Goal: Task Accomplishment & Management: Manage account settings

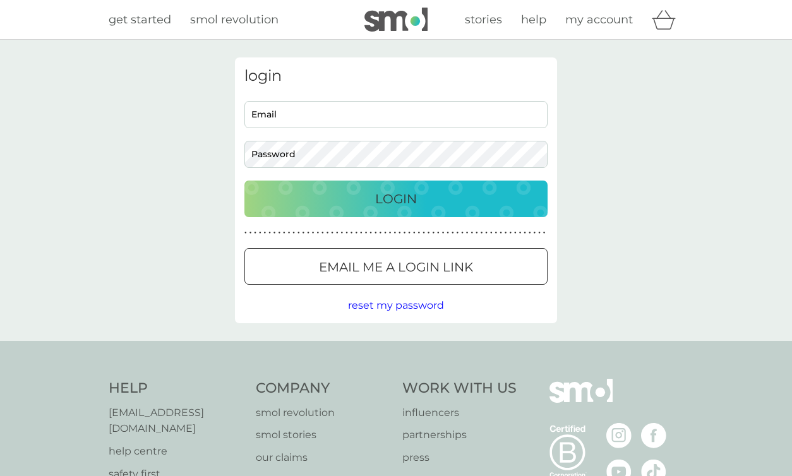
click at [287, 112] on input "Email" at bounding box center [395, 114] width 303 height 27
type input "[EMAIL_ADDRESS][DOMAIN_NAME]"
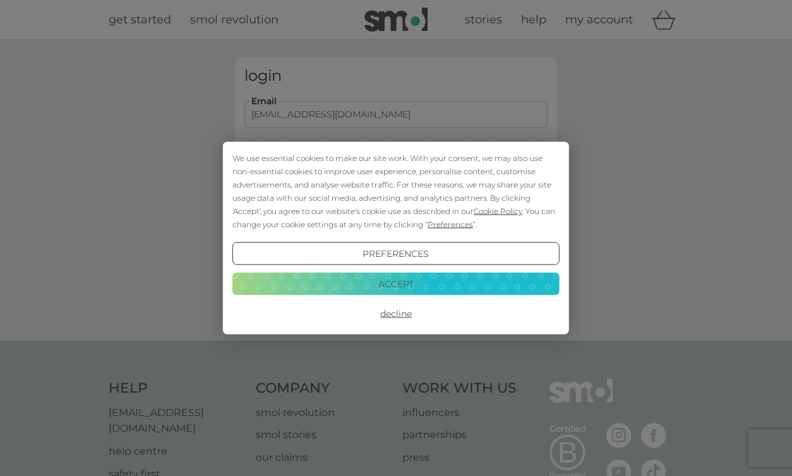
click at [401, 319] on button "Decline" at bounding box center [395, 313] width 327 height 23
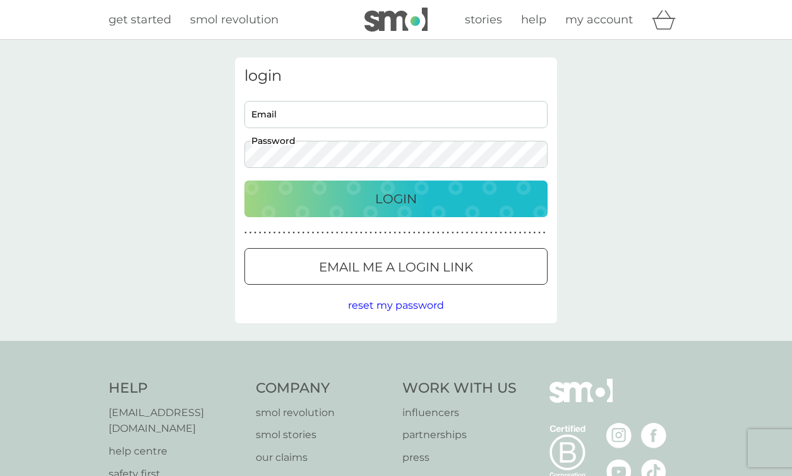
click at [287, 116] on input "Email" at bounding box center [395, 114] width 303 height 27
click at [244, 181] on button "Login" at bounding box center [395, 199] width 303 height 37
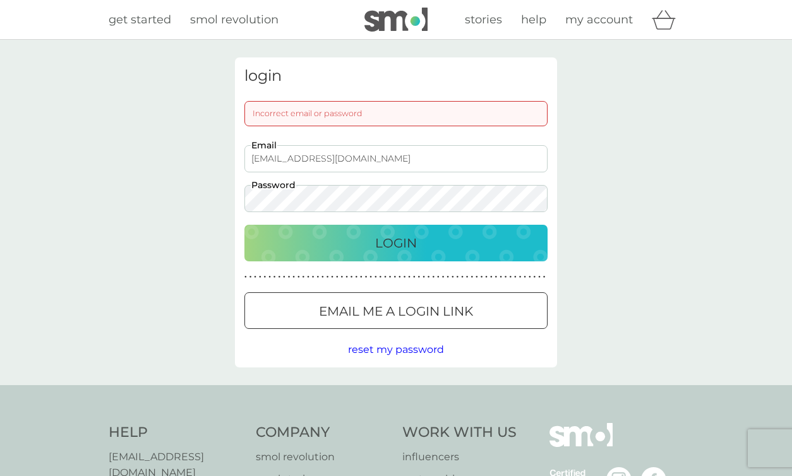
click at [394, 152] on input "ocomberti@gmail.com" at bounding box center [395, 158] width 303 height 27
click at [385, 159] on input "ocomberti@gmail.com" at bounding box center [395, 158] width 303 height 27
type input "ocomberti@gmail.com"
click at [244, 225] on button "Login" at bounding box center [395, 243] width 303 height 37
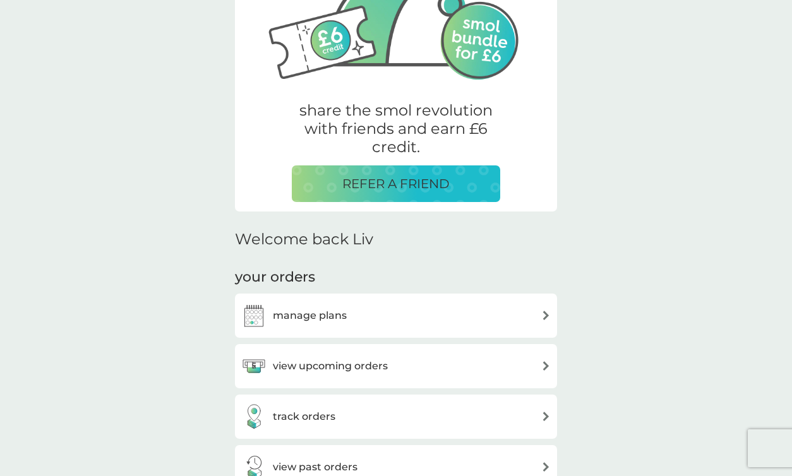
scroll to position [163, 0]
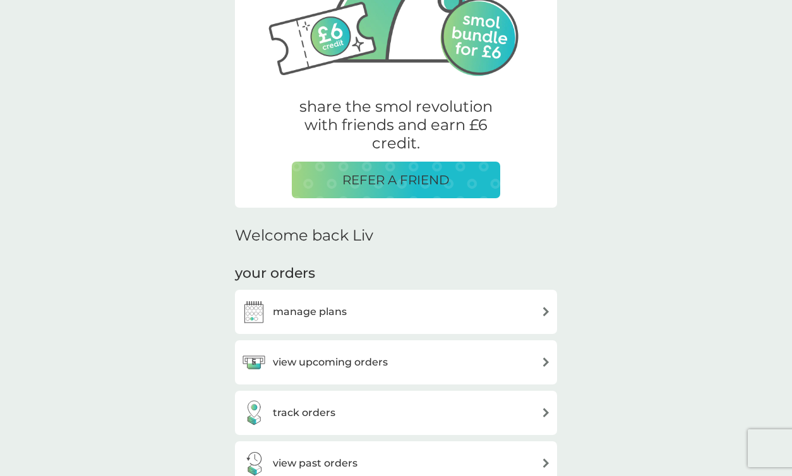
click at [316, 321] on div "manage plans" at bounding box center [293, 311] width 105 height 25
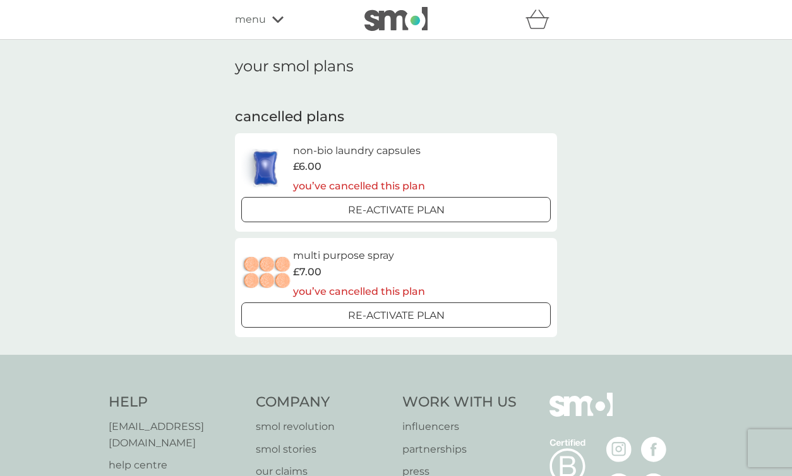
click at [272, 20] on icon at bounding box center [277, 20] width 11 height 8
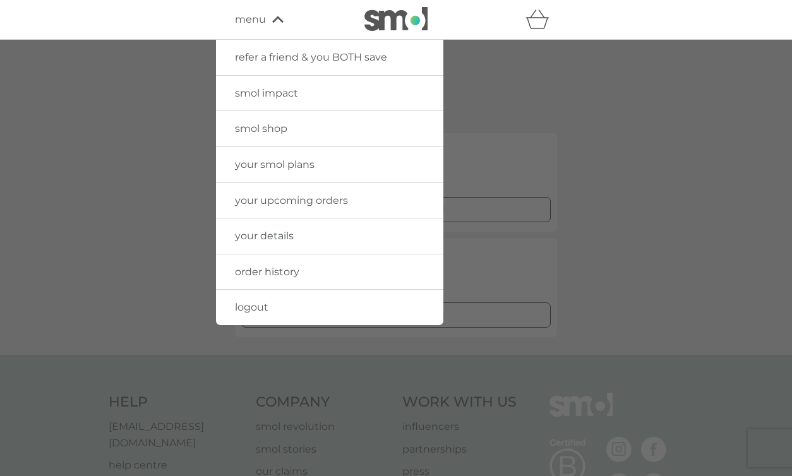
click at [249, 299] on link "logout" at bounding box center [329, 307] width 227 height 35
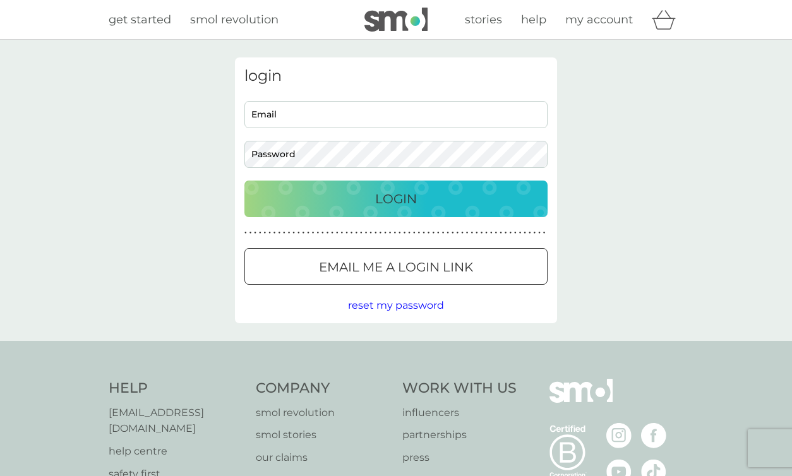
click at [269, 122] on input "Email" at bounding box center [395, 114] width 303 height 27
paste input "ocomberti+shop@gmail.com"
type input "ocomberti+shop@gmail.com"
click at [261, 119] on input "ocomberti+shop@gmail.com" at bounding box center [395, 114] width 303 height 27
click at [244, 181] on button "Login" at bounding box center [395, 199] width 303 height 37
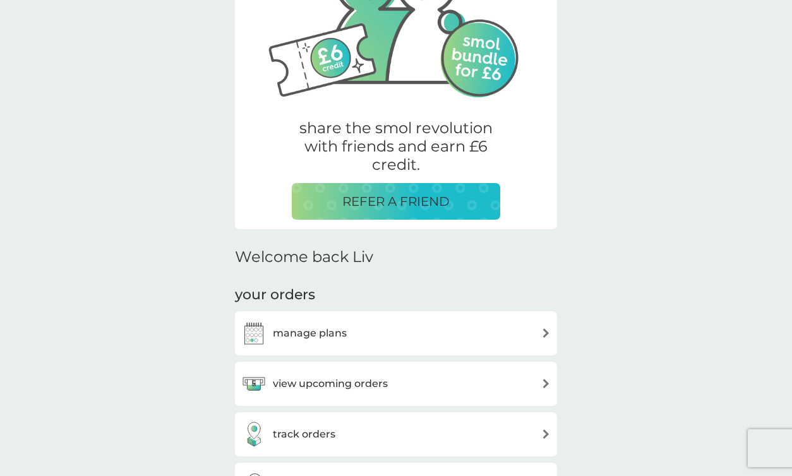
scroll to position [147, 0]
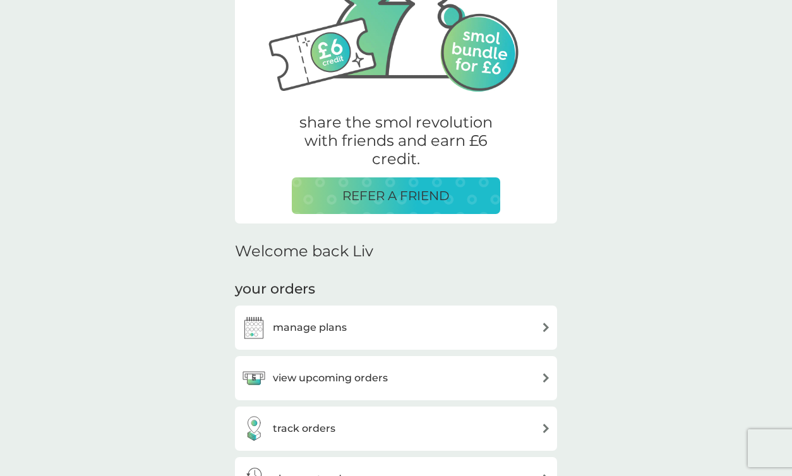
click at [320, 333] on h3 "manage plans" at bounding box center [310, 327] width 74 height 16
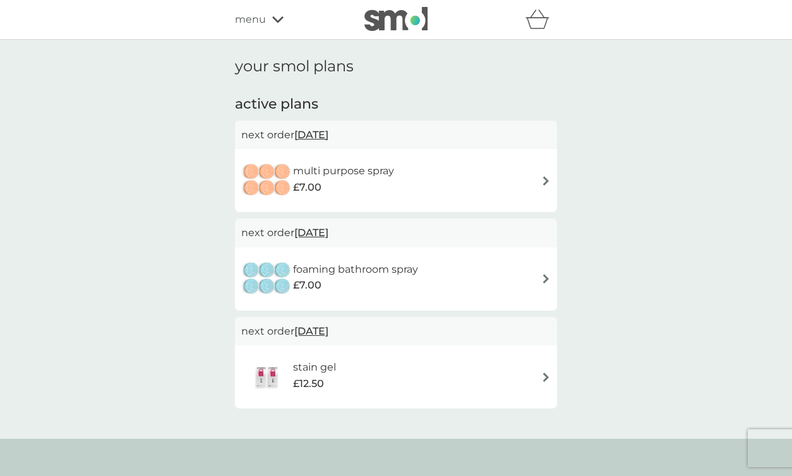
click at [545, 180] on img at bounding box center [545, 180] width 9 height 9
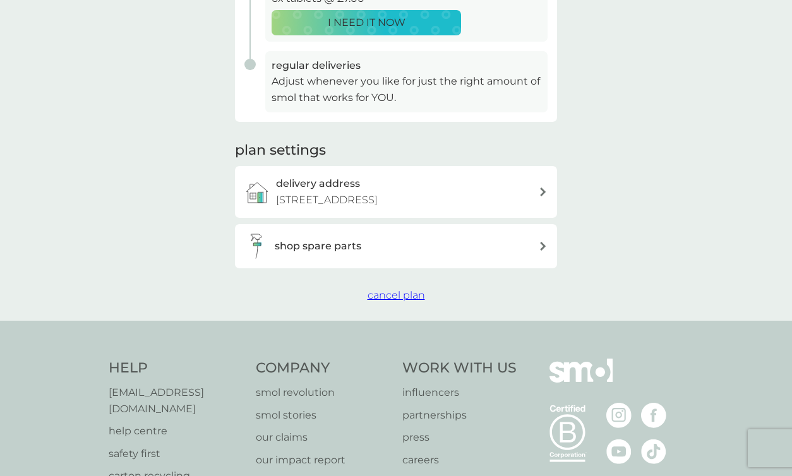
scroll to position [316, 0]
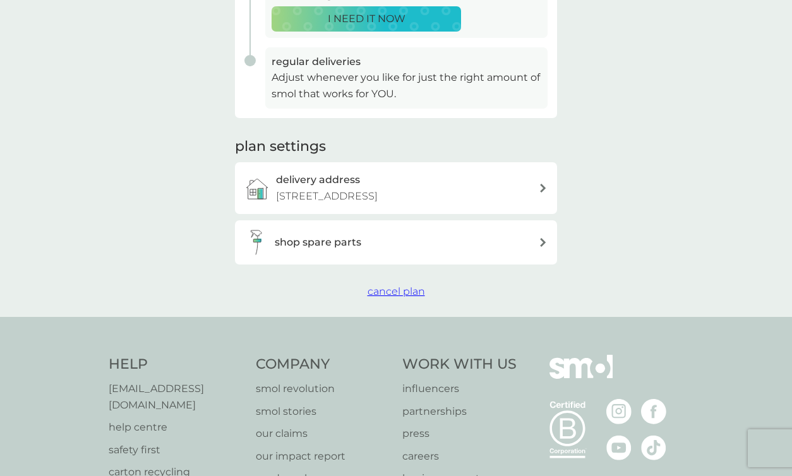
click at [398, 293] on span "cancel plan" at bounding box center [395, 291] width 57 height 12
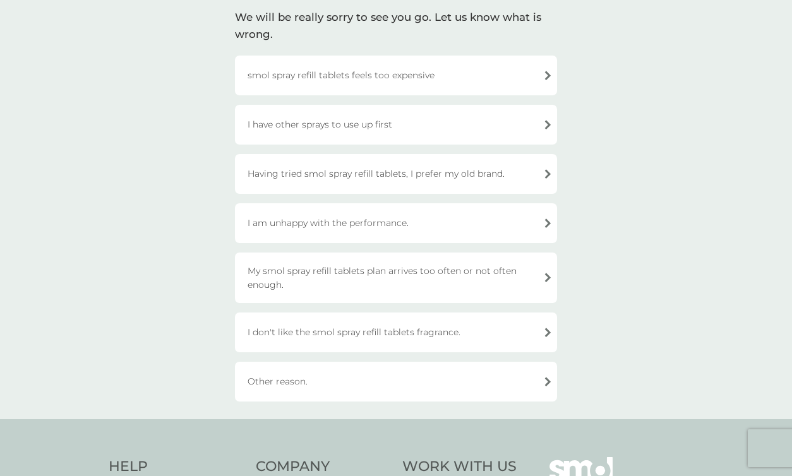
scroll to position [96, 0]
click at [398, 172] on div "Having tried smol spray refill tablets, I prefer my old brand." at bounding box center [396, 172] width 322 height 40
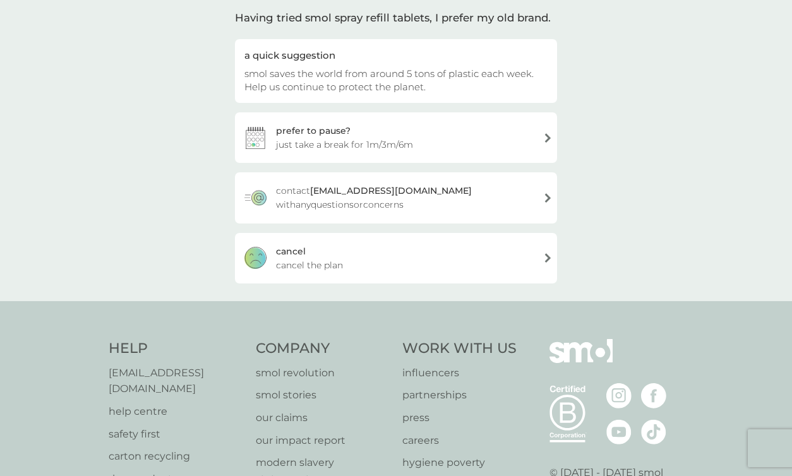
click at [284, 254] on div "cancel" at bounding box center [291, 251] width 30 height 14
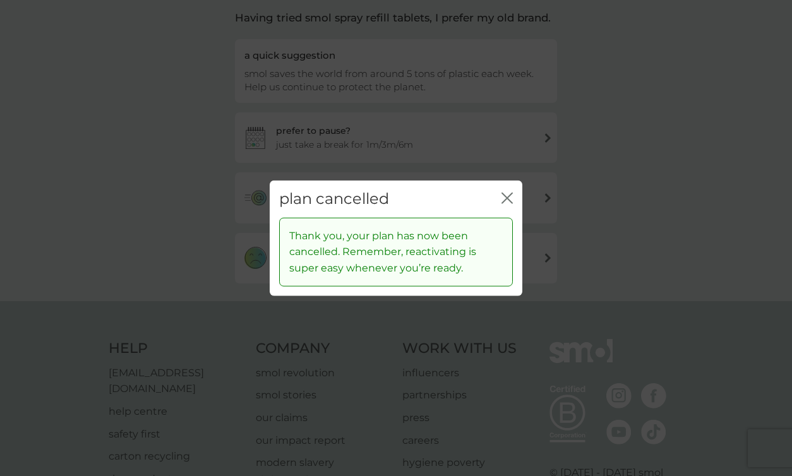
click at [509, 196] on icon "close" at bounding box center [509, 198] width 5 height 10
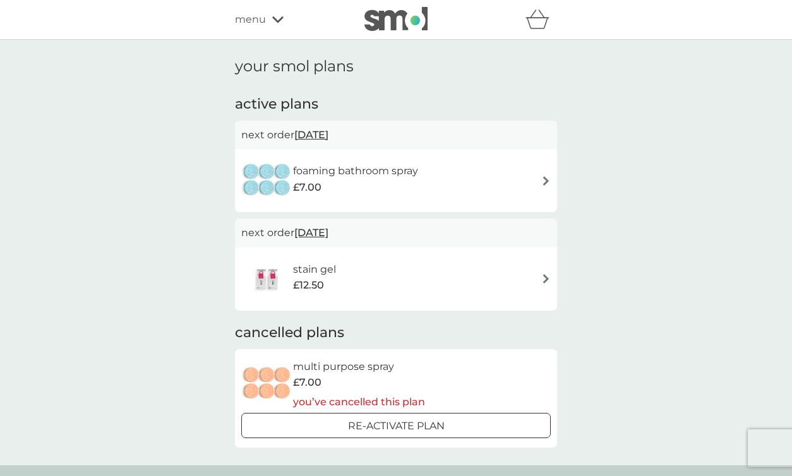
click at [546, 178] on img at bounding box center [545, 180] width 9 height 9
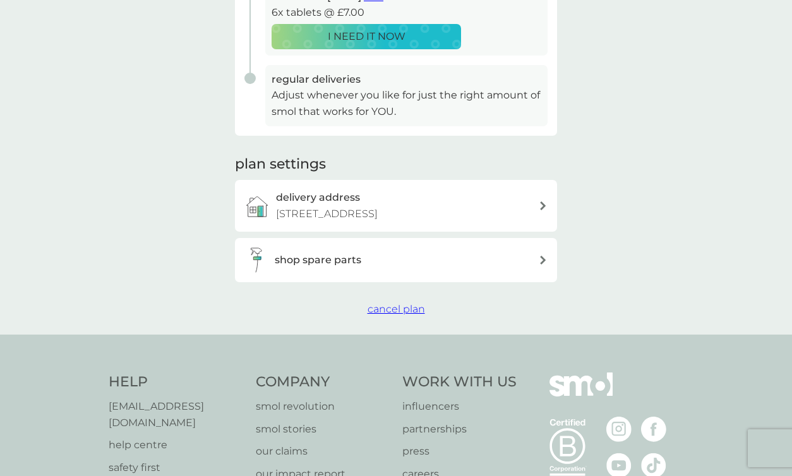
scroll to position [301, 0]
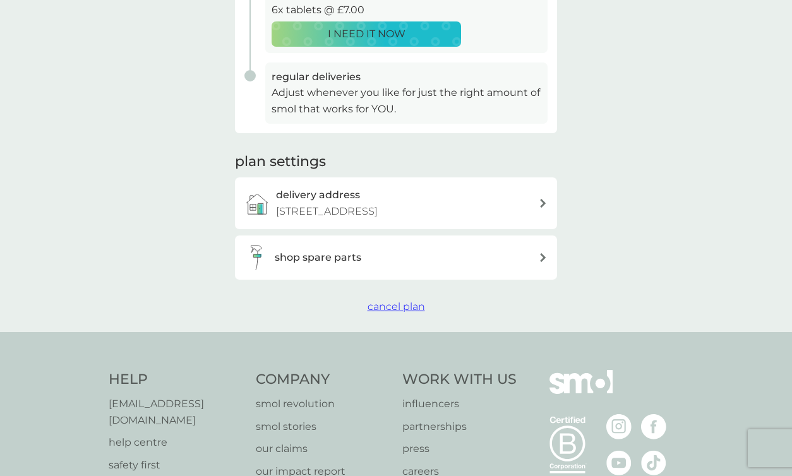
click at [396, 304] on span "cancel plan" at bounding box center [395, 306] width 57 height 12
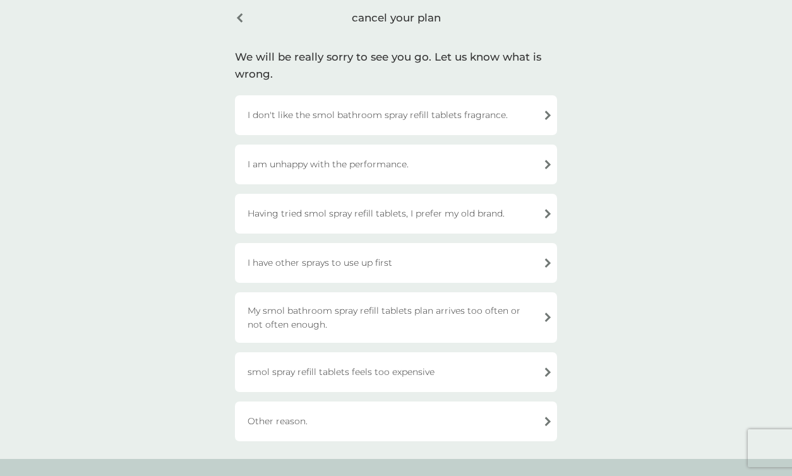
scroll to position [75, 0]
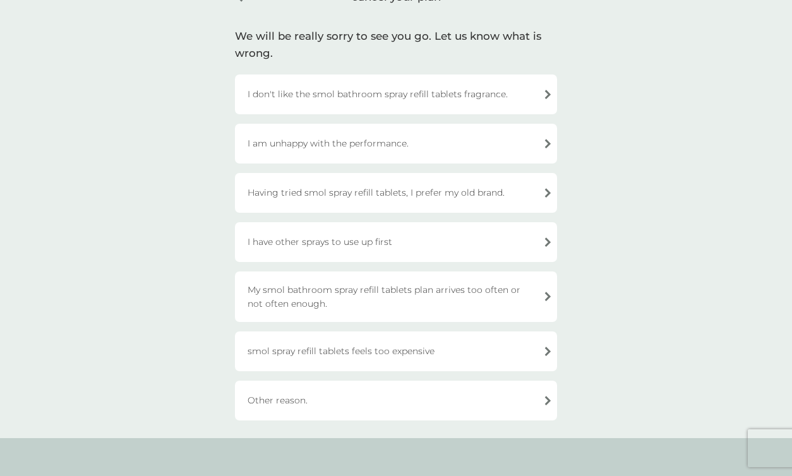
click at [311, 194] on div "Having tried smol spray refill tablets, I prefer my old brand." at bounding box center [396, 193] width 322 height 40
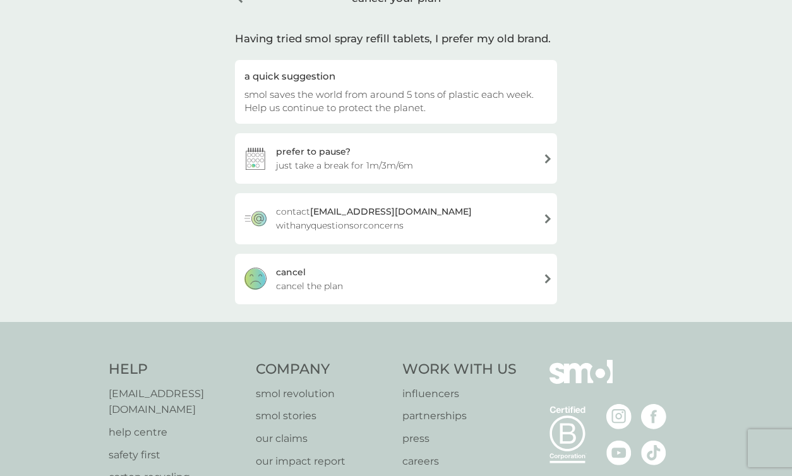
click at [289, 282] on span "cancel the plan" at bounding box center [309, 286] width 67 height 14
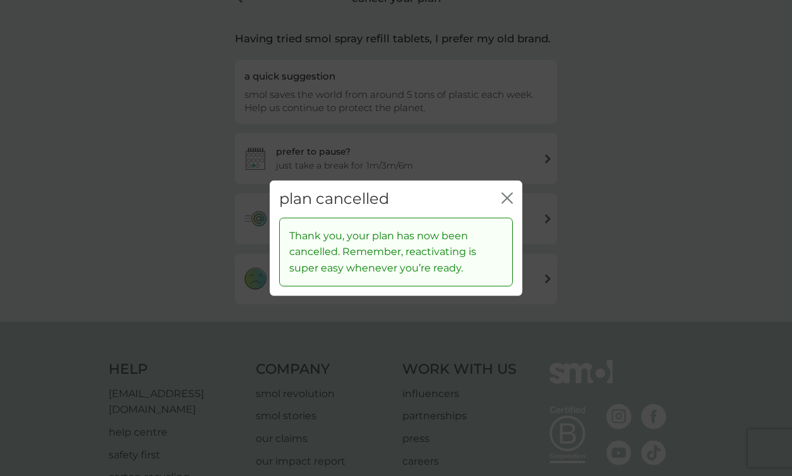
click at [508, 196] on icon "close" at bounding box center [509, 198] width 5 height 10
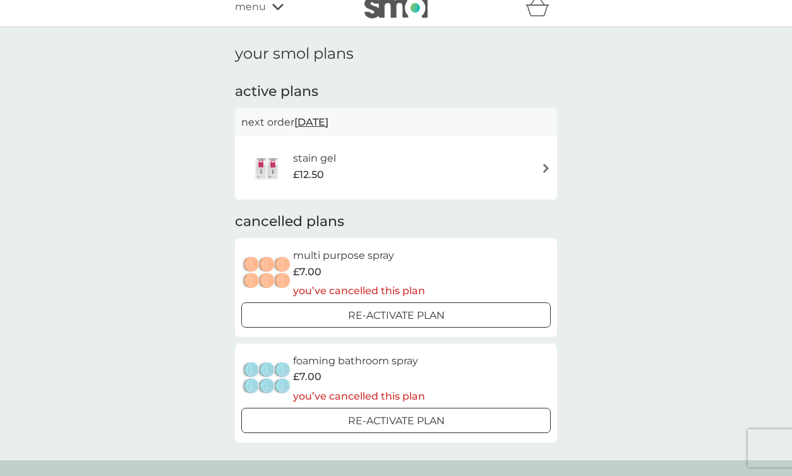
scroll to position [16, 0]
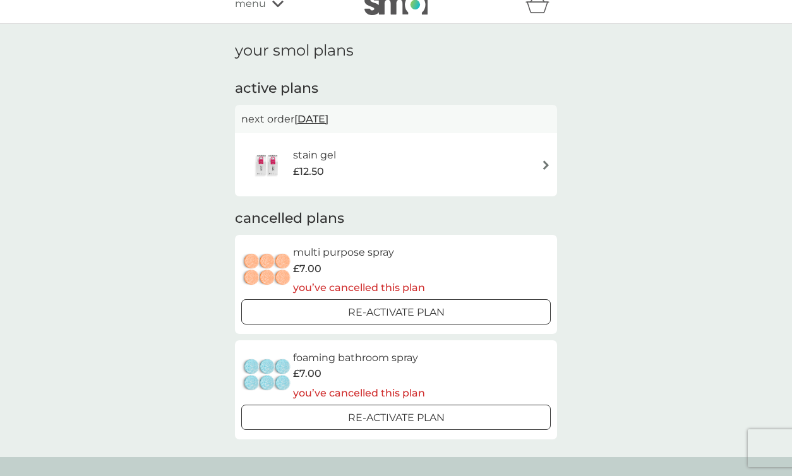
click at [543, 163] on img at bounding box center [545, 164] width 9 height 9
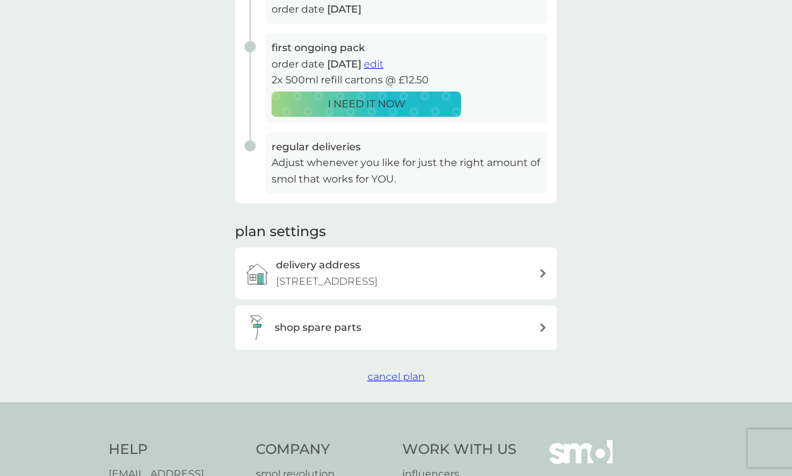
scroll to position [237, 0]
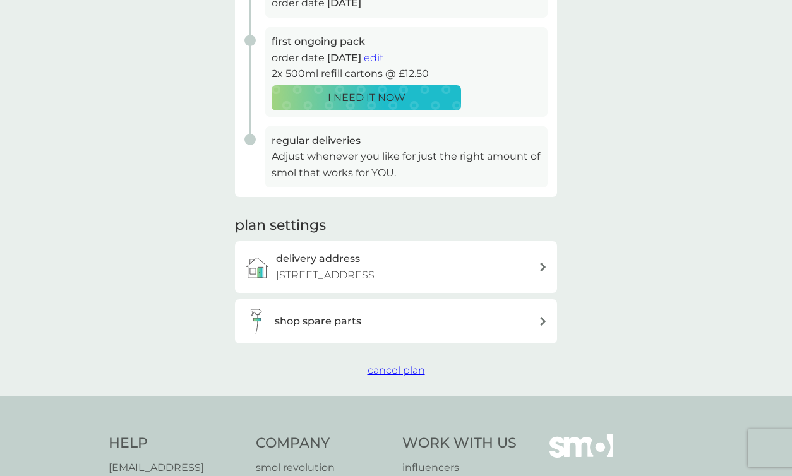
click at [384, 373] on span "cancel plan" at bounding box center [395, 370] width 57 height 12
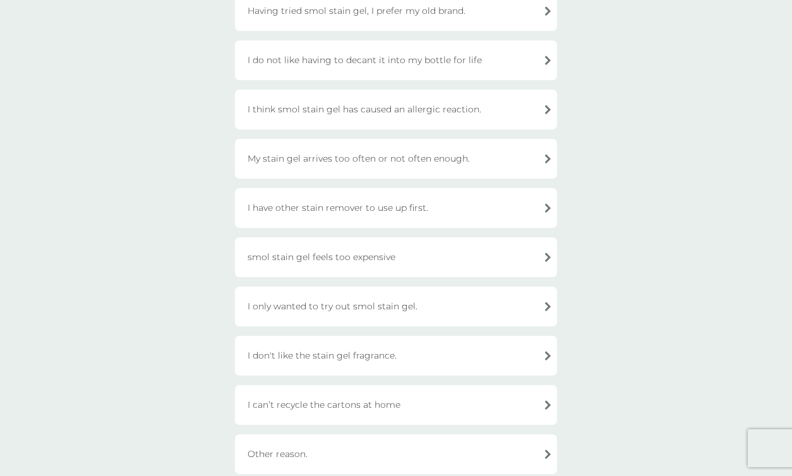
scroll to position [210, 0]
click at [445, 308] on div "I only wanted to try out smol stain gel." at bounding box center [396, 305] width 322 height 40
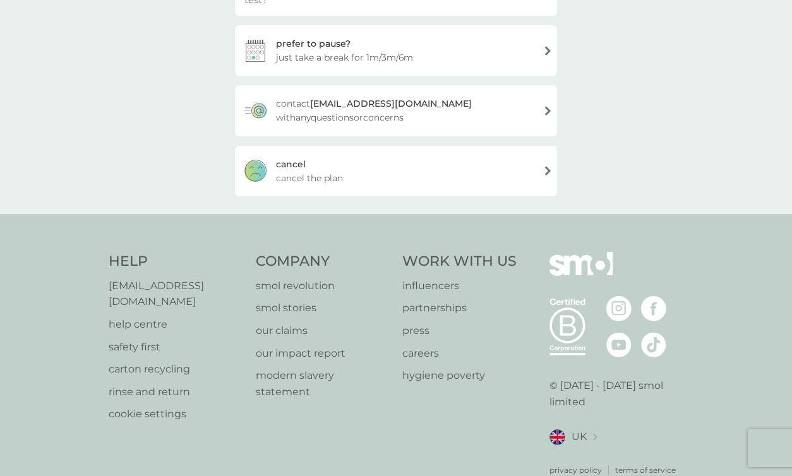
click at [304, 171] on span "cancel the plan" at bounding box center [309, 178] width 67 height 14
